Goal: Register for event/course

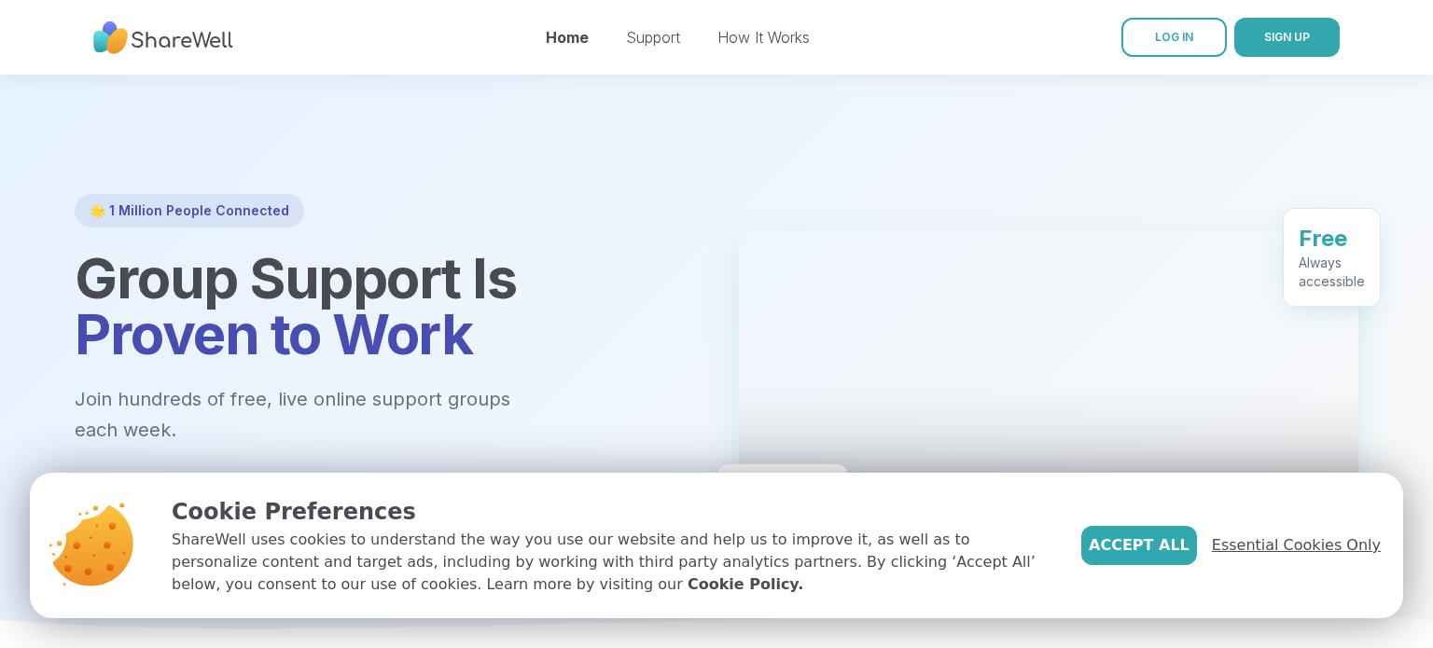
click at [1259, 535] on span "Essential Cookies Only" at bounding box center [1296, 546] width 169 height 22
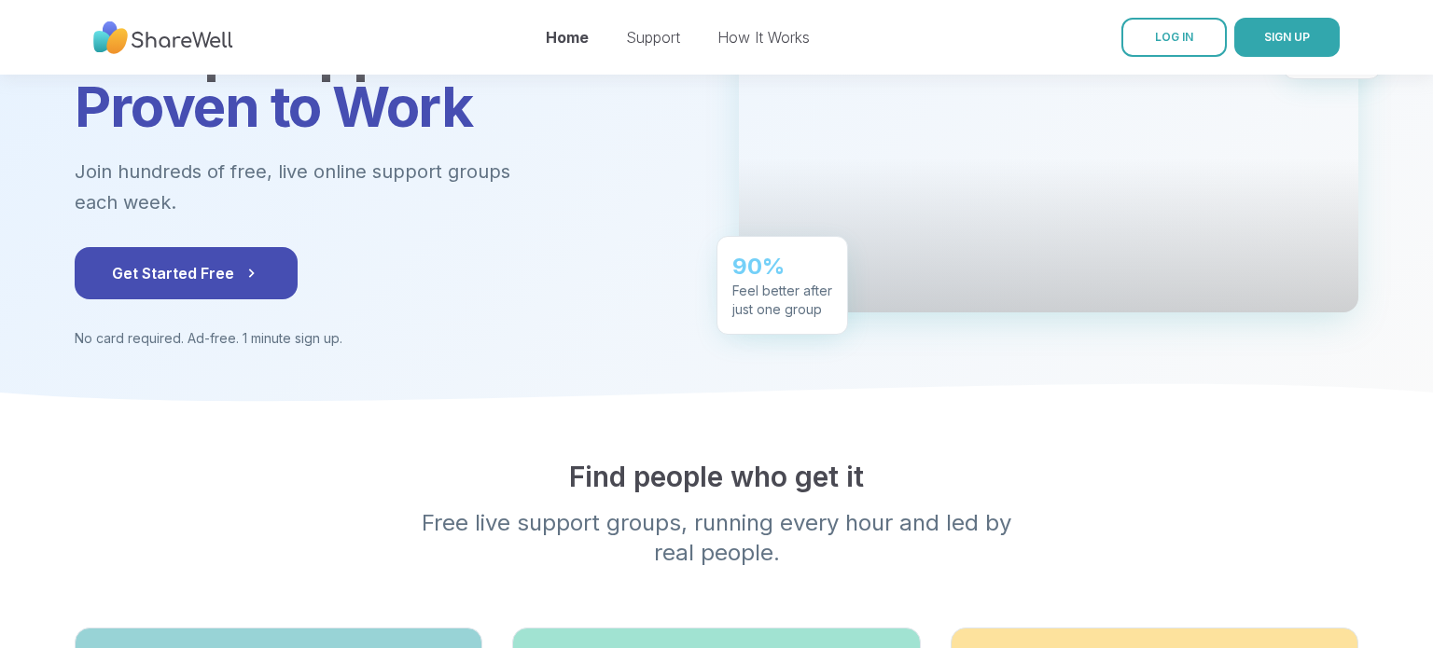
scroll to position [229, 0]
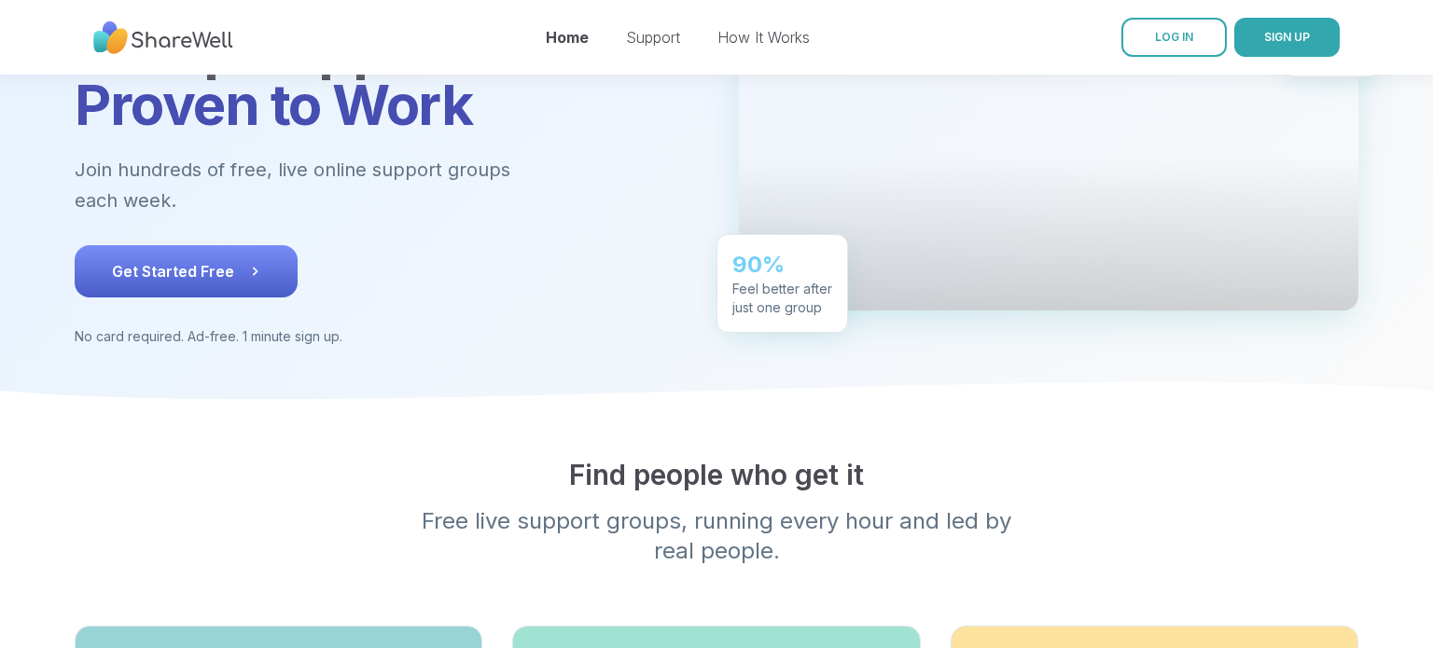
click at [160, 283] on span "Get Started Free" at bounding box center [186, 271] width 148 height 22
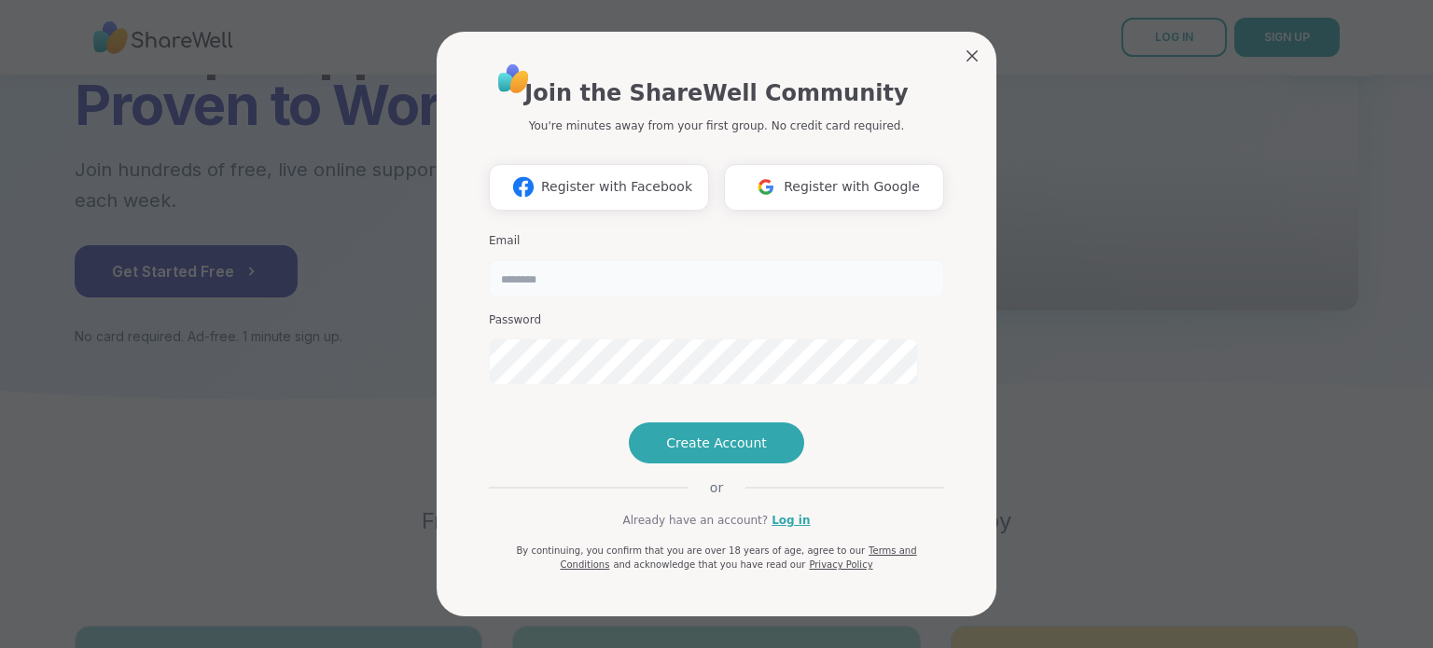
type input "**********"
click at [793, 197] on span "Register with Google" at bounding box center [852, 187] width 136 height 20
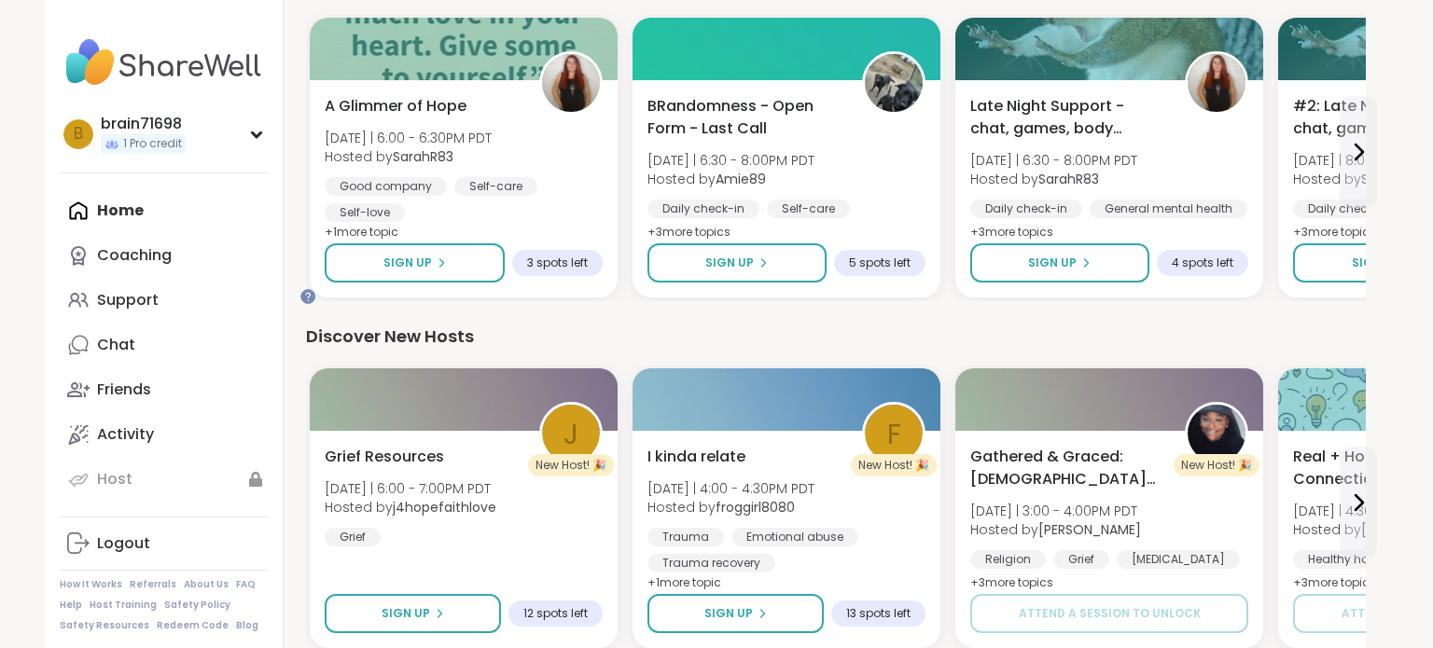
scroll to position [578, 15]
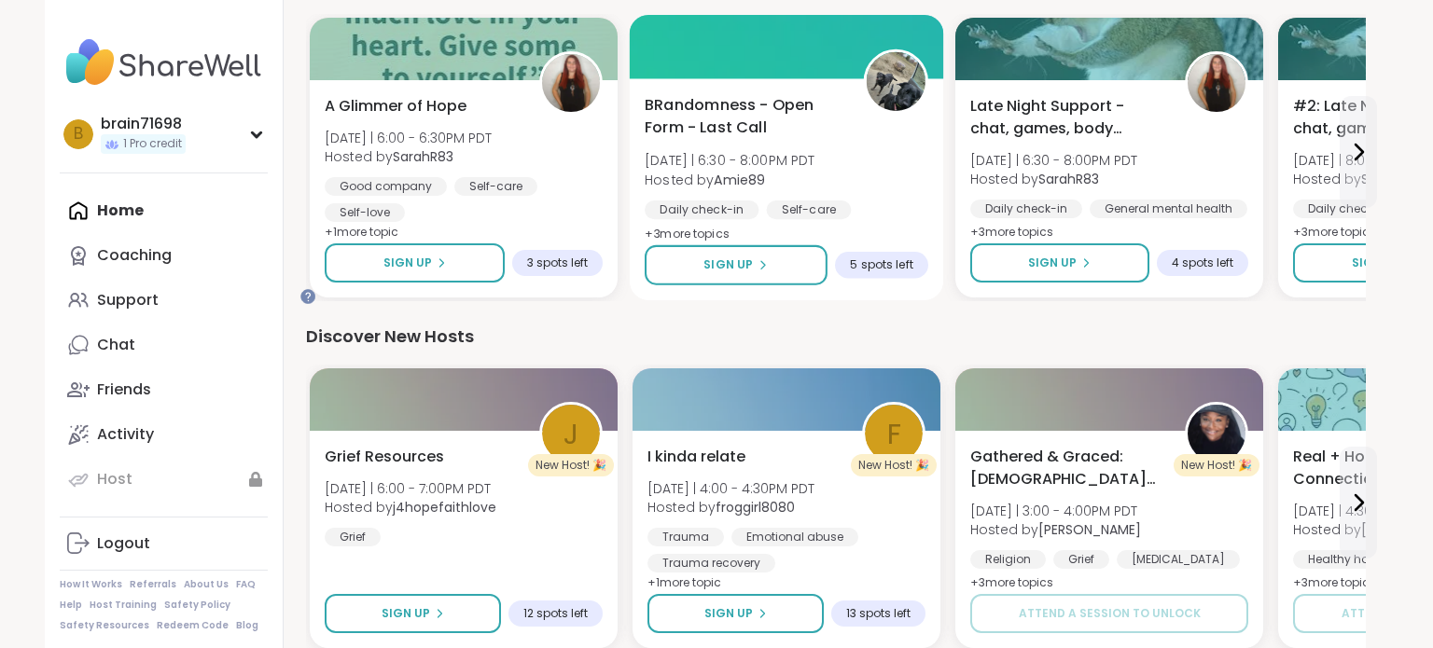
click at [793, 140] on span "BRandomness - Open Form - Last Call" at bounding box center [744, 117] width 198 height 46
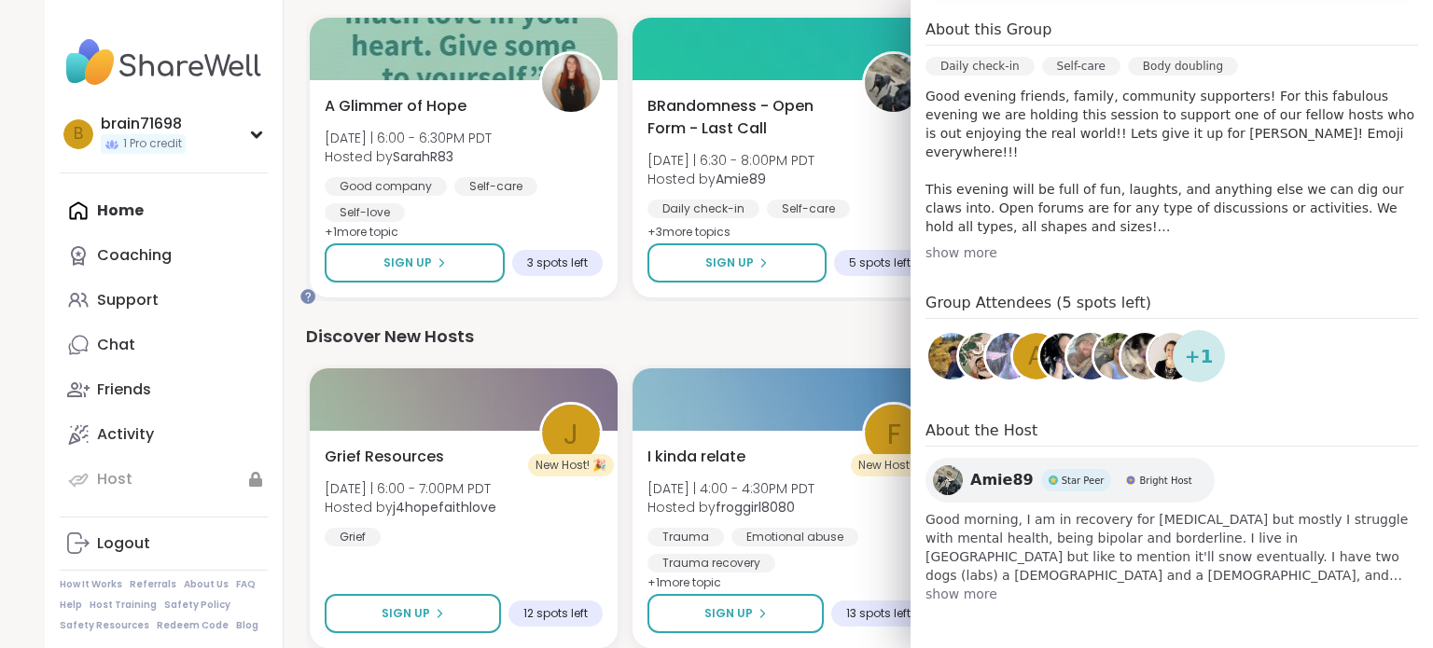
scroll to position [808, 0]
click at [988, 585] on span "show more" at bounding box center [1171, 594] width 493 height 19
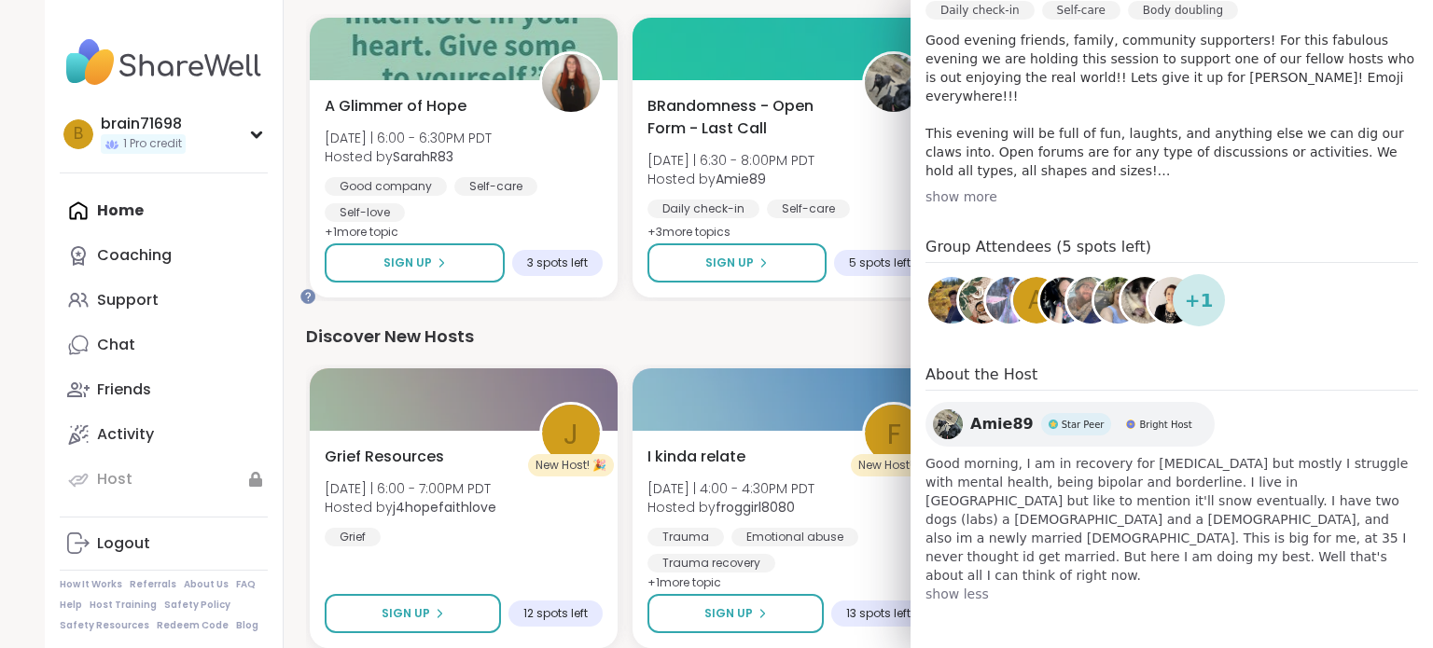
scroll to position [851, 0]
click at [1198, 286] on span "+ 1" at bounding box center [1199, 300] width 29 height 28
click at [949, 277] on img at bounding box center [951, 300] width 47 height 47
